Goal: Transaction & Acquisition: Obtain resource

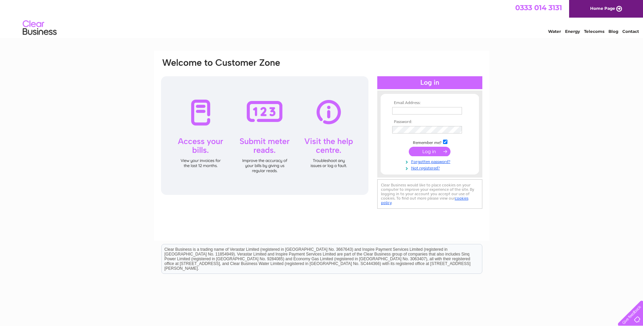
click at [395, 109] on input "text" at bounding box center [427, 110] width 70 height 7
type input "jean@rotarycare.co.uk"
click at [422, 151] on input "submit" at bounding box center [430, 151] width 42 height 9
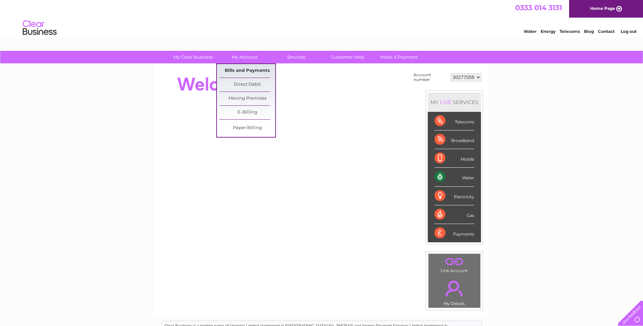
click at [247, 67] on link "Bills and Payments" at bounding box center [247, 71] width 56 height 14
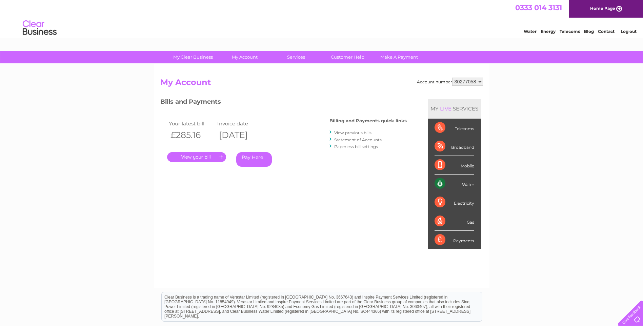
click at [201, 155] on link "." at bounding box center [196, 157] width 59 height 10
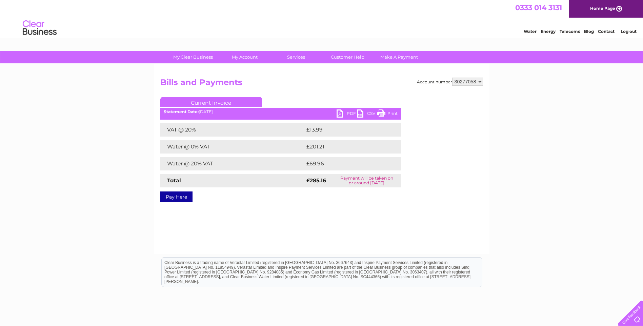
click at [348, 112] on link "PDF" at bounding box center [346, 114] width 20 height 10
click at [338, 111] on link "PDF" at bounding box center [346, 114] width 20 height 10
click at [629, 32] on link "Log out" at bounding box center [628, 31] width 16 height 5
